Goal: Information Seeking & Learning: Learn about a topic

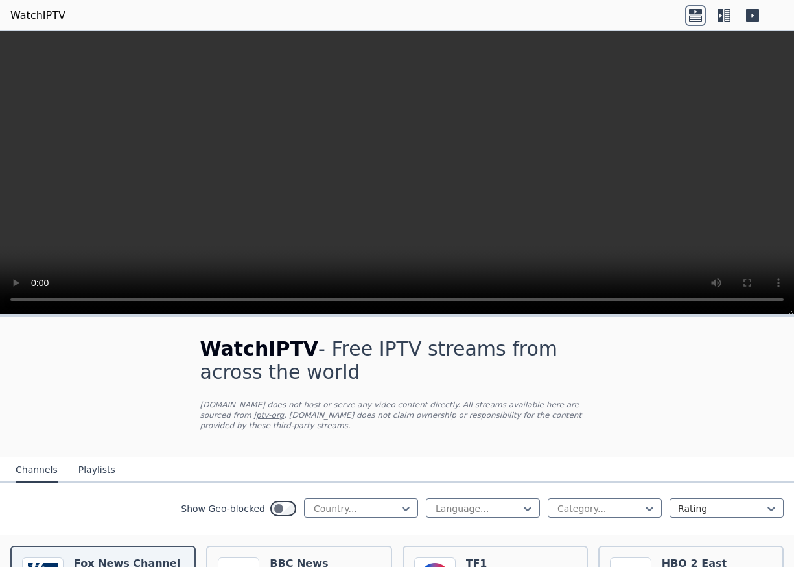
scroll to position [130, 0]
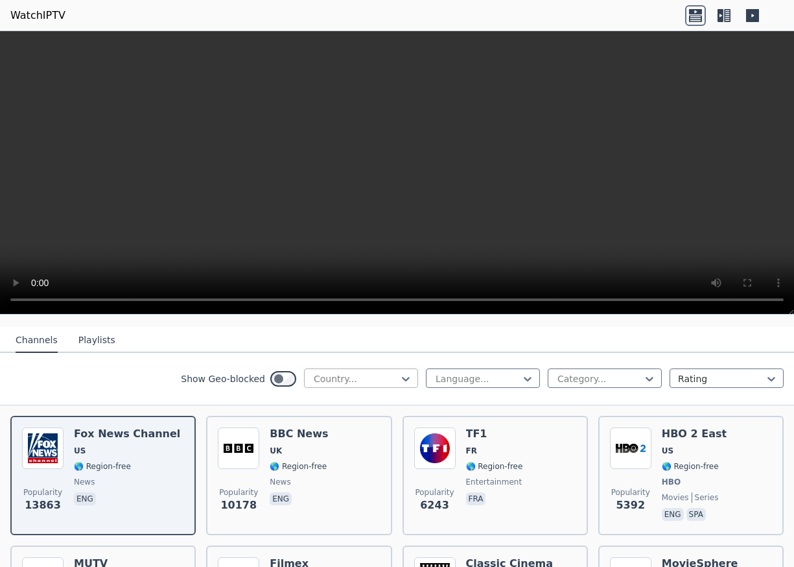
click at [349, 372] on div at bounding box center [356, 378] width 87 height 13
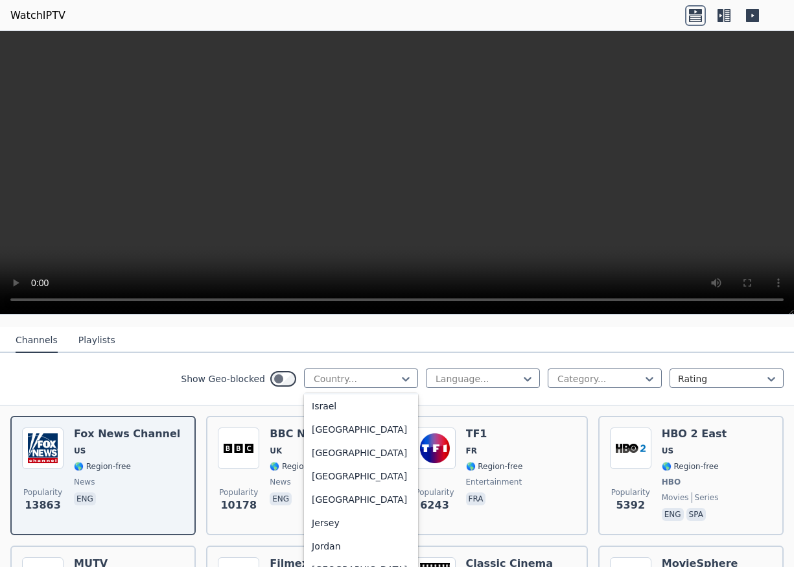
scroll to position [2140, 0]
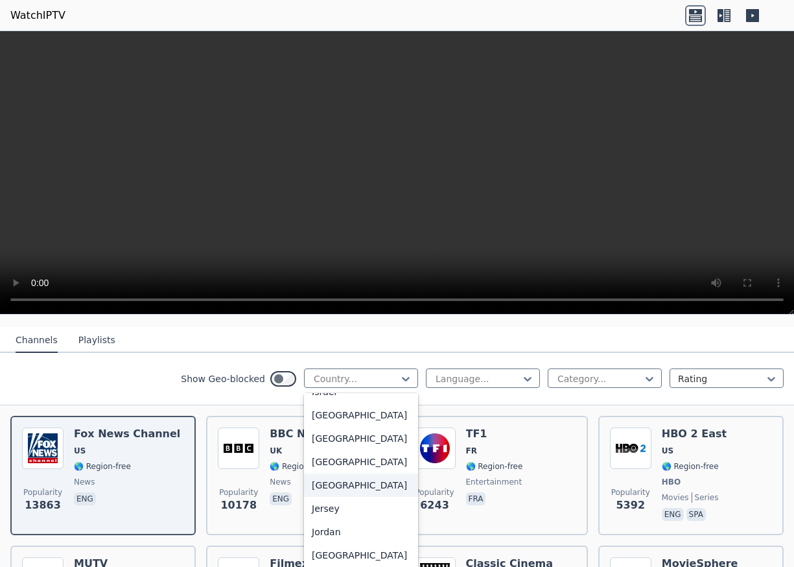
click at [321, 497] on div "[GEOGRAPHIC_DATA]" at bounding box center [361, 484] width 114 height 23
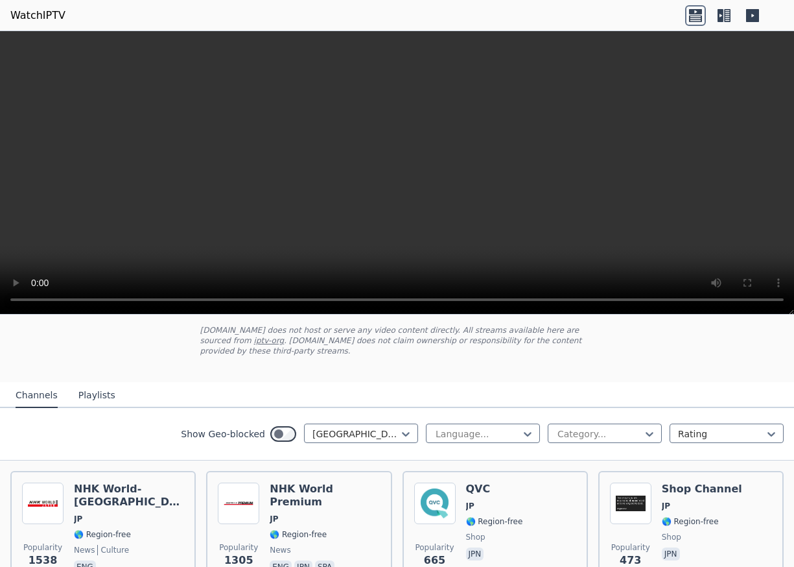
scroll to position [139, 0]
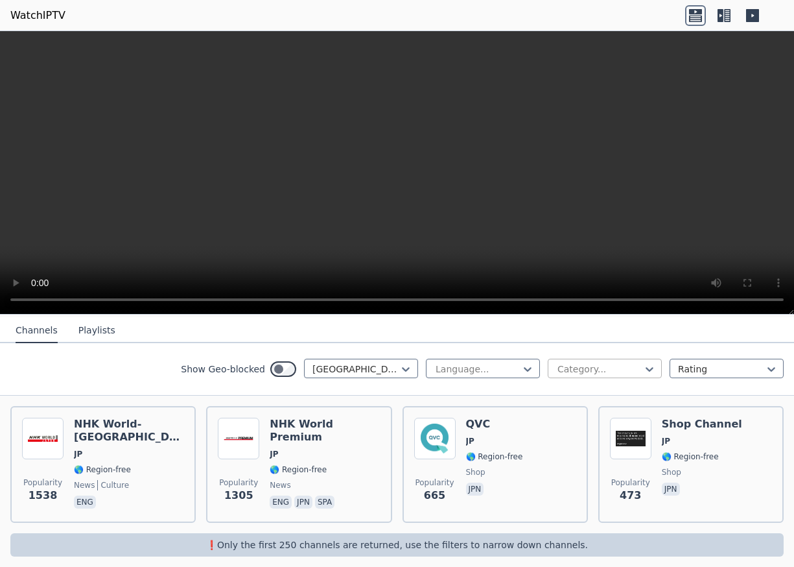
click at [578, 370] on div at bounding box center [599, 369] width 87 height 13
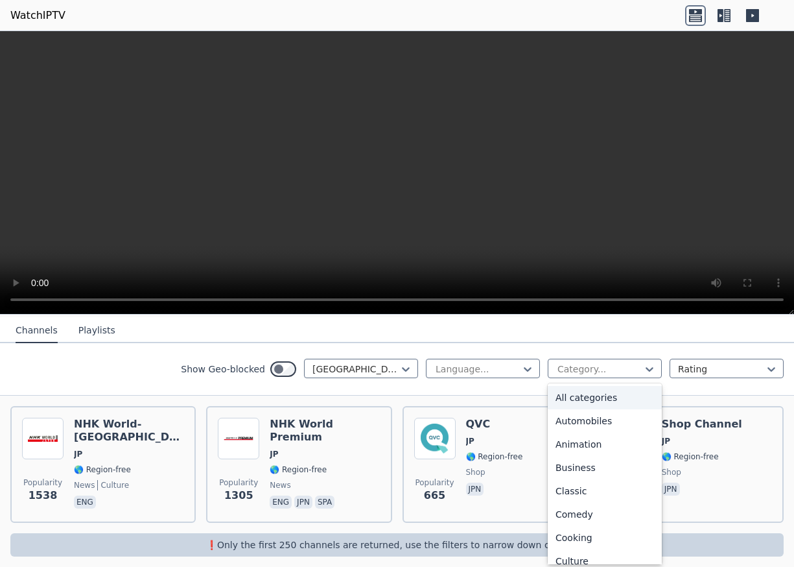
click at [578, 394] on div "All categories" at bounding box center [605, 397] width 114 height 23
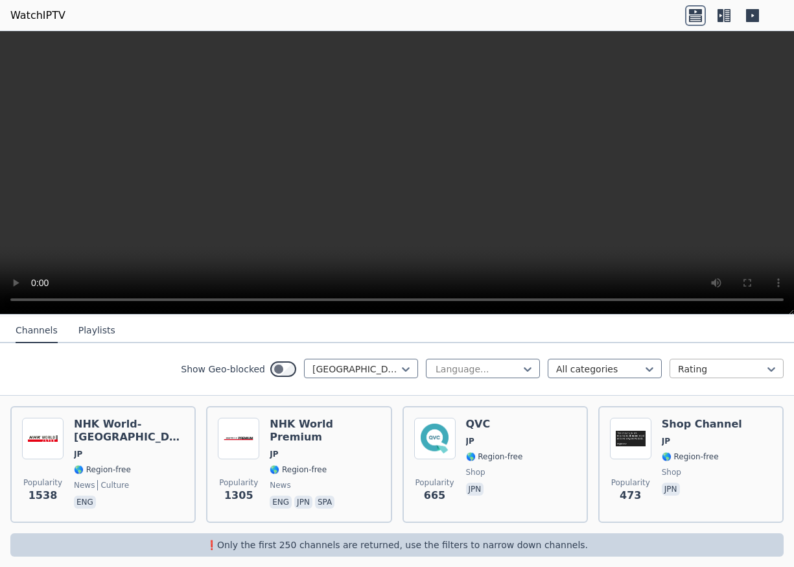
click at [708, 363] on div at bounding box center [721, 369] width 87 height 13
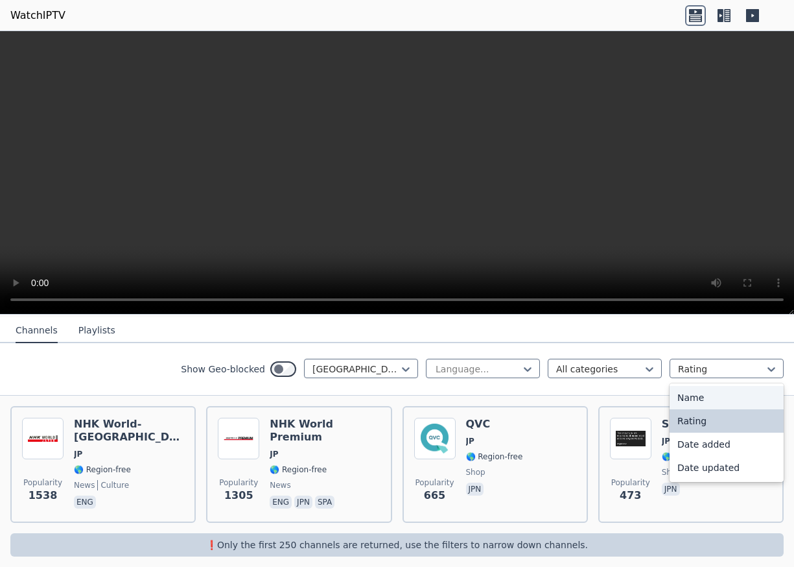
click at [683, 393] on div "Name" at bounding box center [727, 397] width 114 height 23
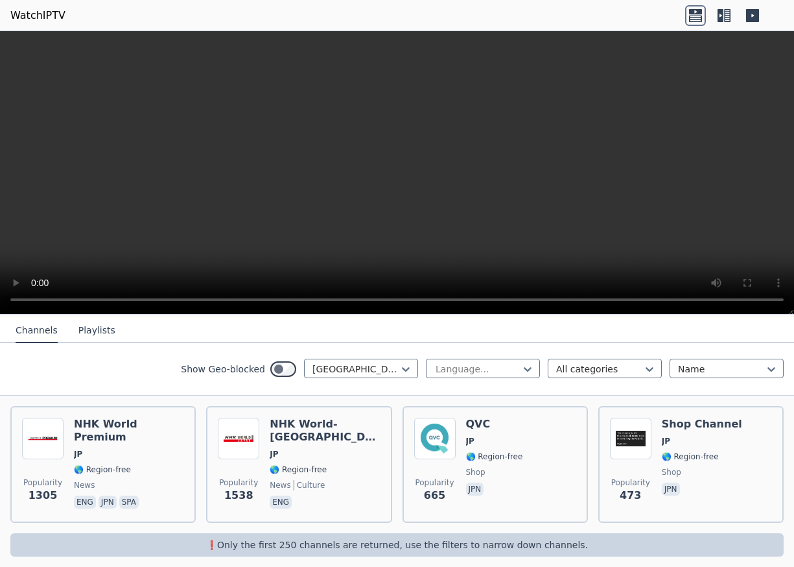
click at [91, 328] on button "Playlists" at bounding box center [96, 330] width 37 height 25
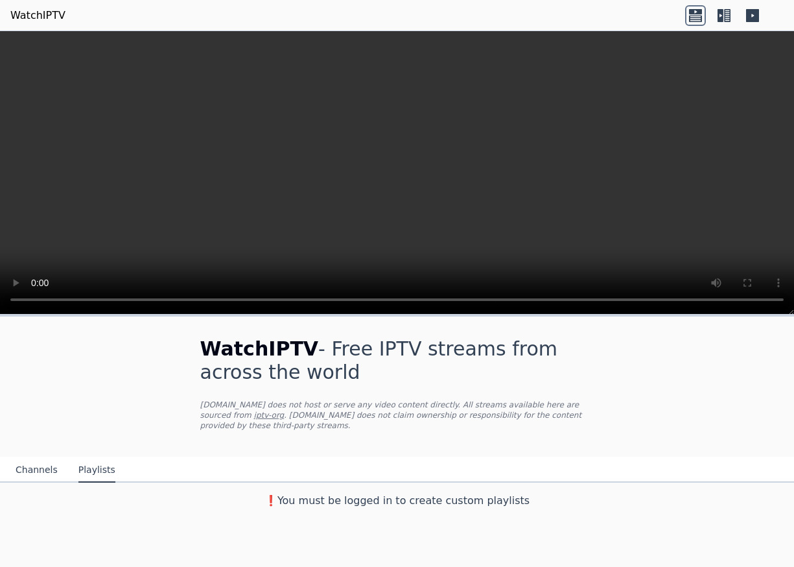
click at [34, 459] on button "Channels" at bounding box center [37, 470] width 42 height 25
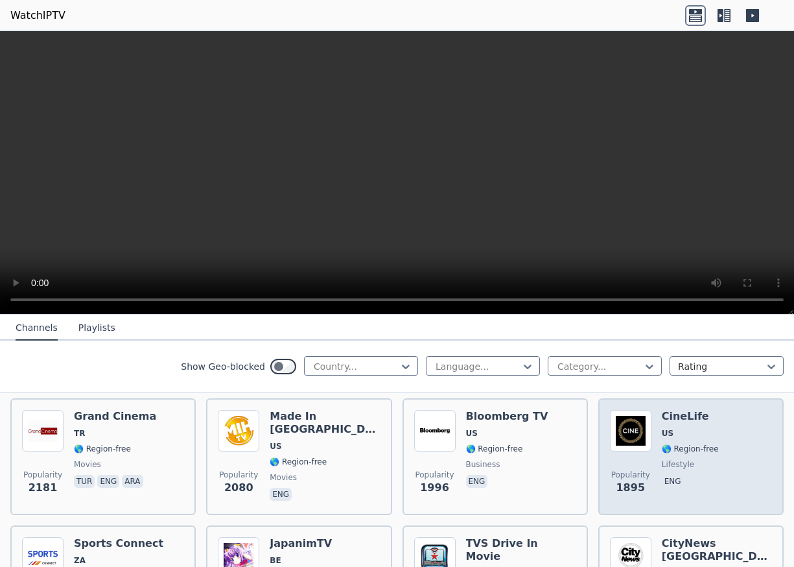
scroll to position [723, 0]
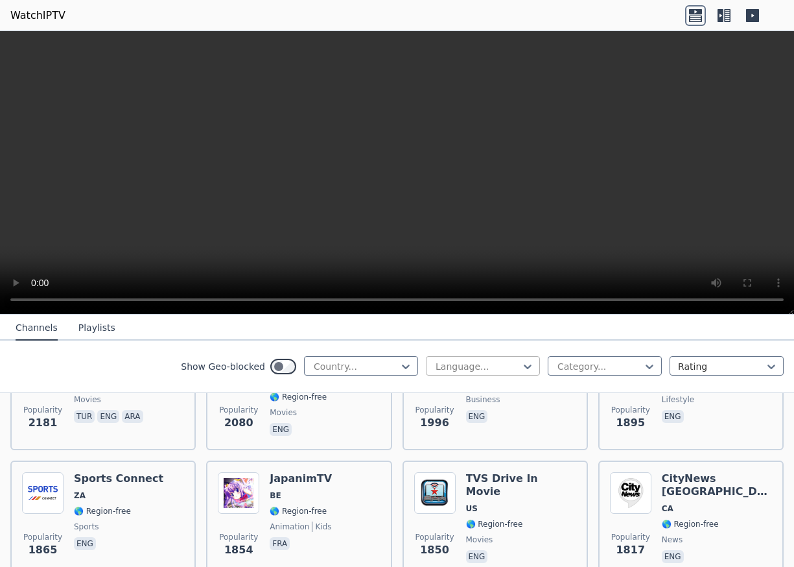
click at [467, 364] on div at bounding box center [478, 366] width 87 height 13
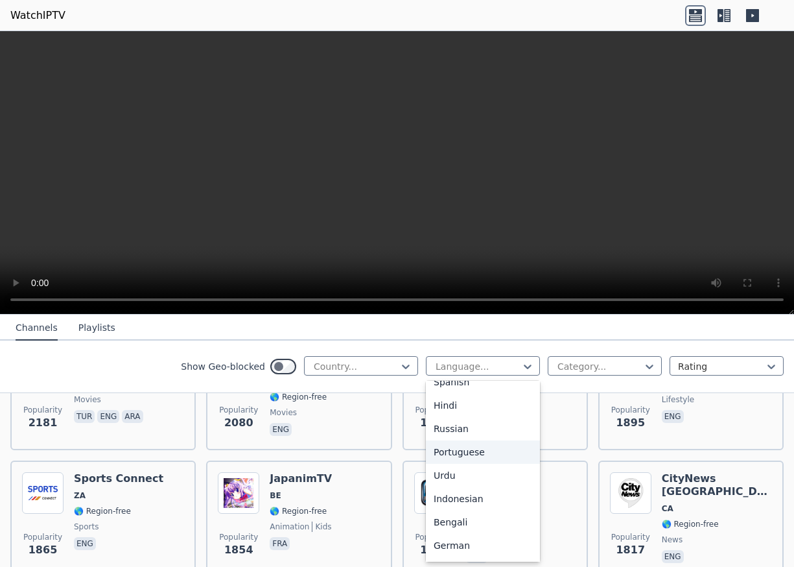
scroll to position [195, 0]
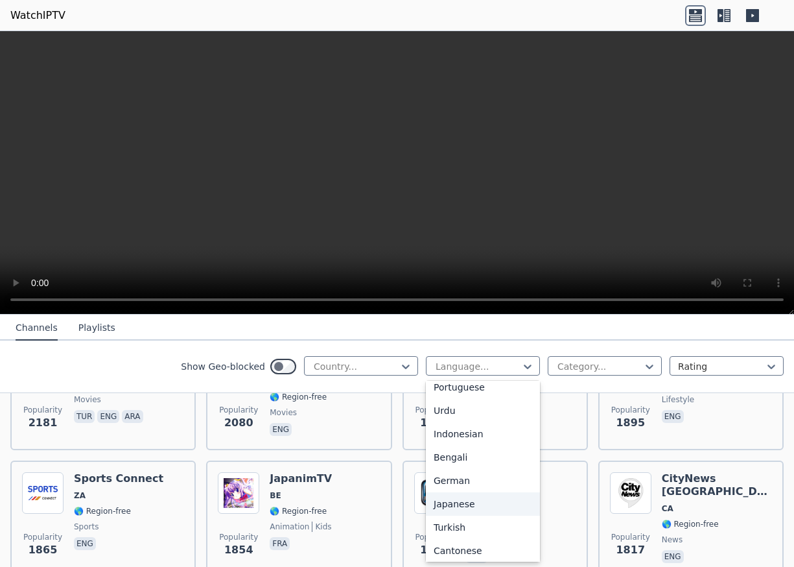
click at [448, 500] on div "Japanese" at bounding box center [483, 503] width 114 height 23
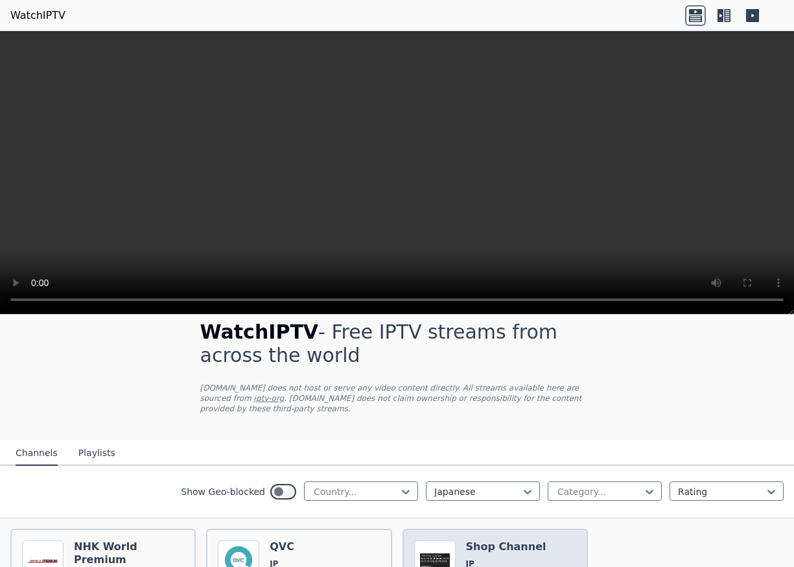
scroll to position [139, 0]
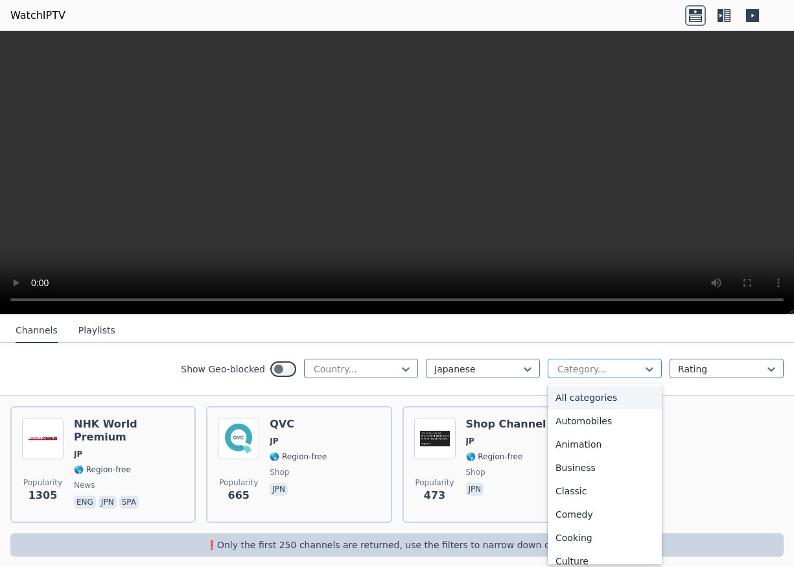
click at [593, 359] on div "Category..." at bounding box center [605, 368] width 114 height 19
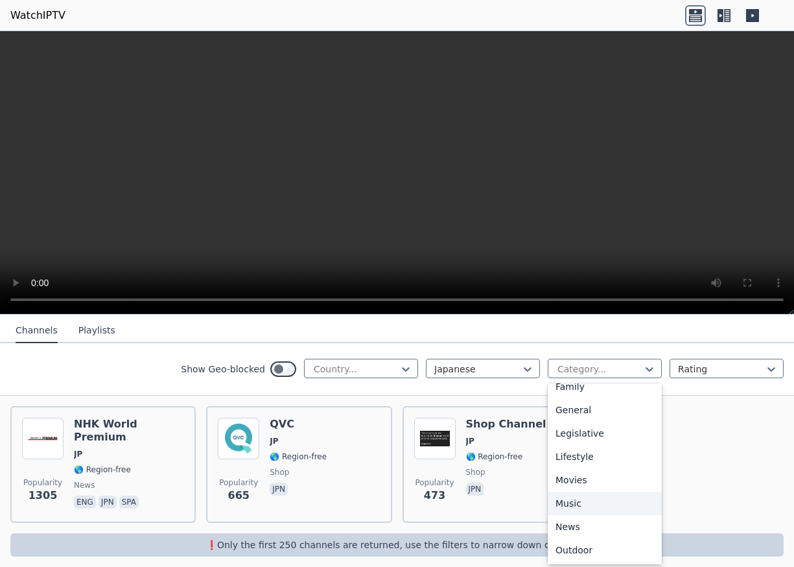
scroll to position [260, 0]
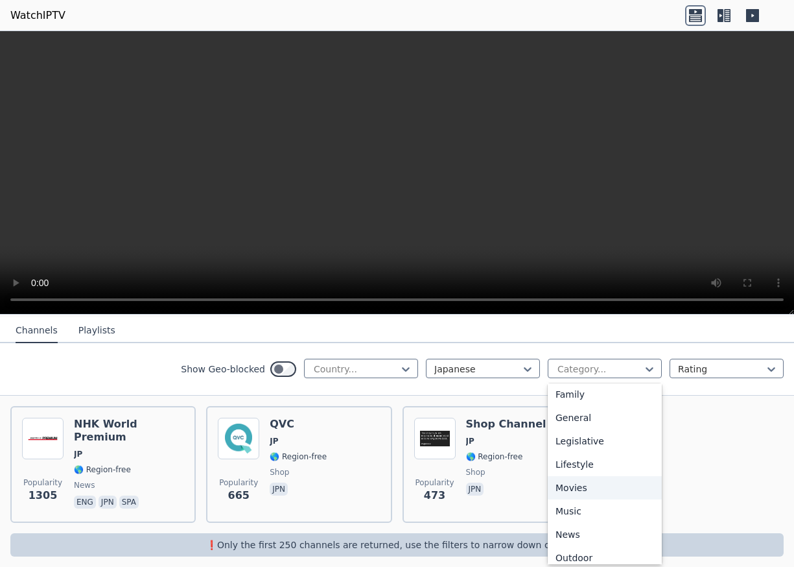
click at [565, 480] on div "Movies" at bounding box center [605, 487] width 114 height 23
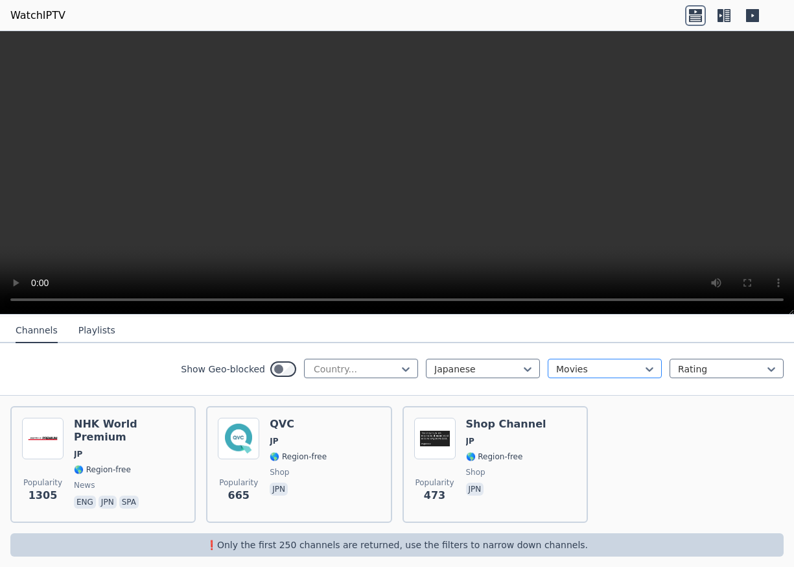
scroll to position [23, 0]
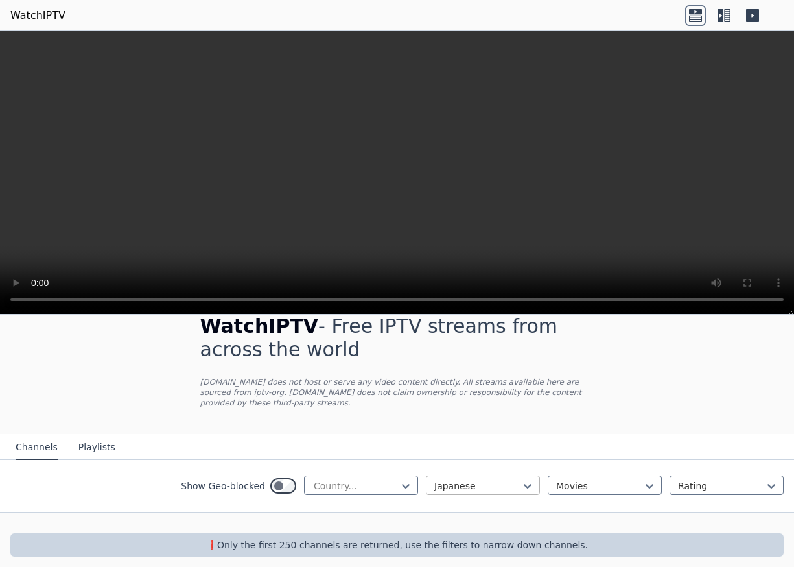
click at [451, 479] on div at bounding box center [478, 485] width 87 height 13
click at [449, 507] on div "All languages" at bounding box center [483, 514] width 114 height 23
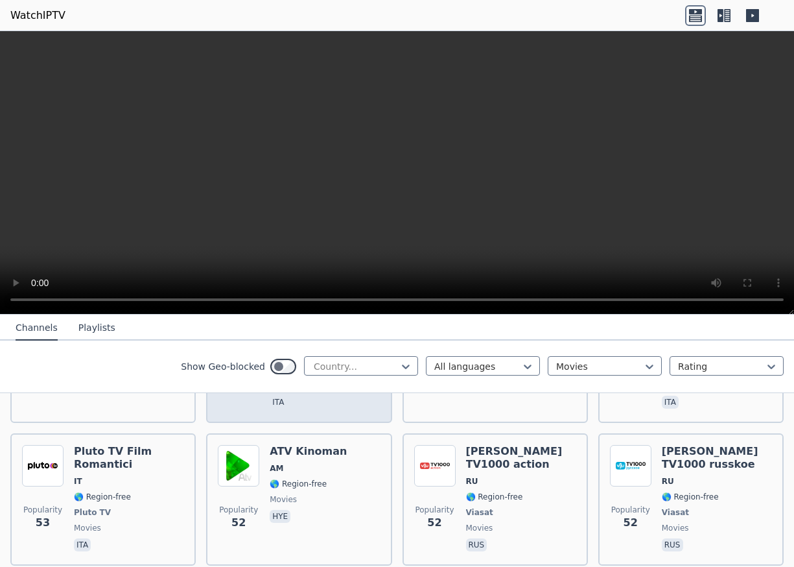
scroll to position [5535, 0]
